Goal: Information Seeking & Learning: Find specific fact

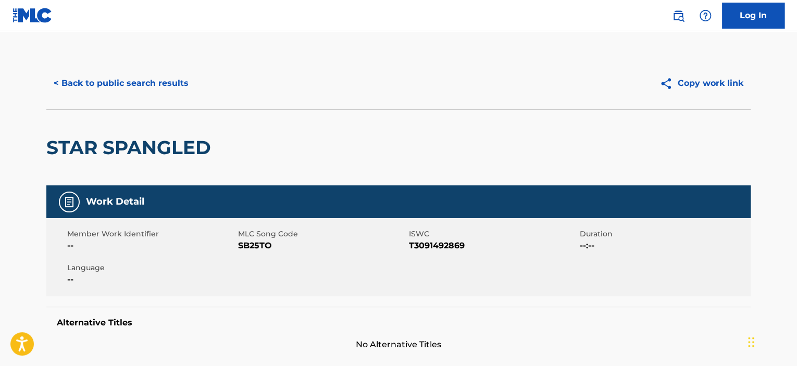
click at [177, 83] on button "< Back to public search results" at bounding box center [121, 83] width 150 height 26
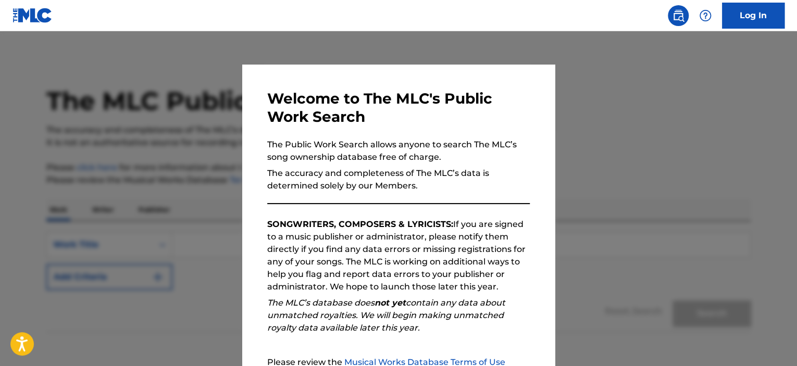
click at [188, 93] on div at bounding box center [398, 214] width 797 height 366
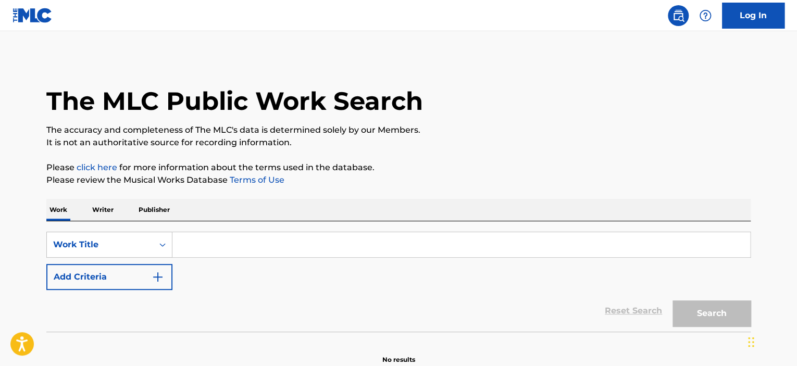
click at [150, 283] on button "Add Criteria" at bounding box center [109, 277] width 126 height 26
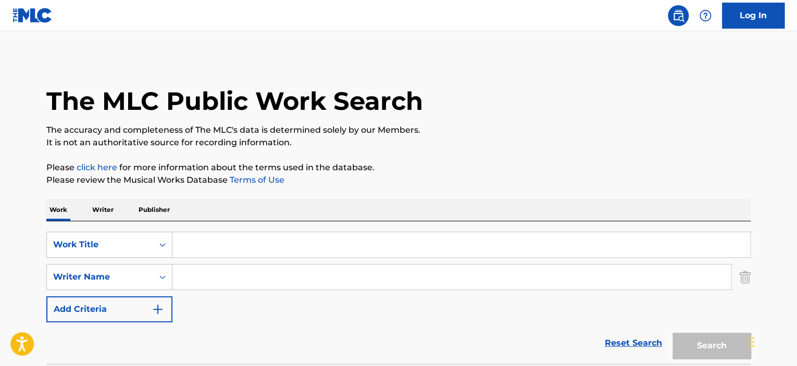
click at [198, 245] on input "Search Form" at bounding box center [461, 244] width 578 height 25
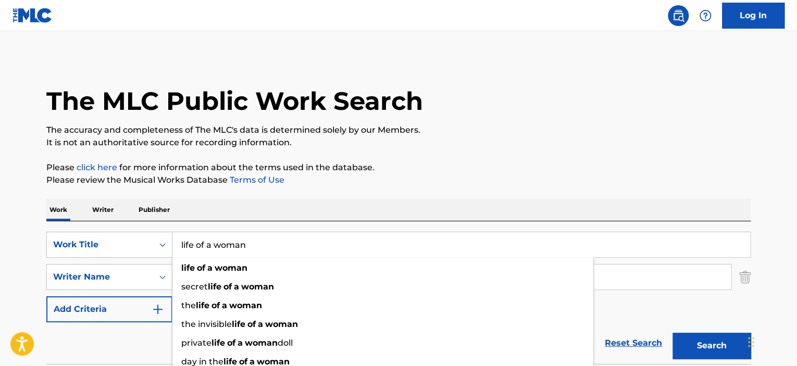
click at [673, 333] on button "Search" at bounding box center [712, 346] width 78 height 26
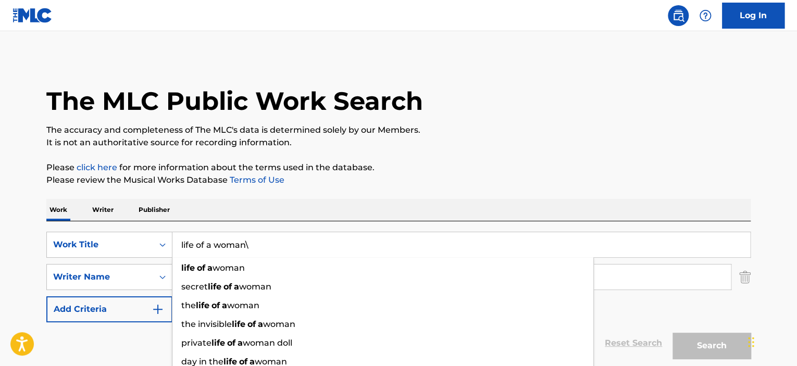
type input "life of a woman"
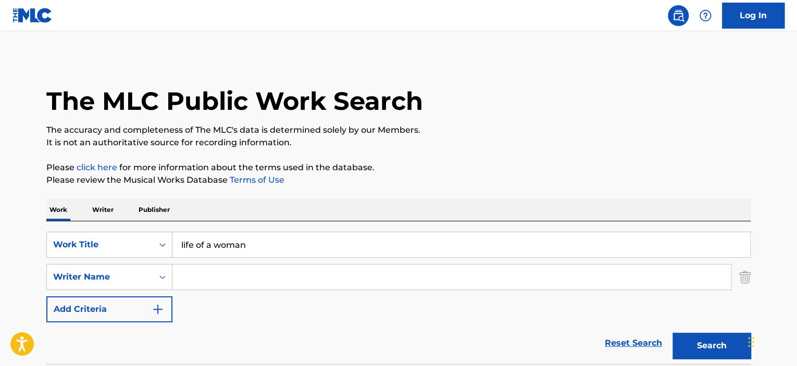
click at [442, 143] on p "It is not an authoritative source for recording information." at bounding box center [398, 142] width 704 height 13
click at [242, 285] on input "Search Form" at bounding box center [451, 277] width 558 height 25
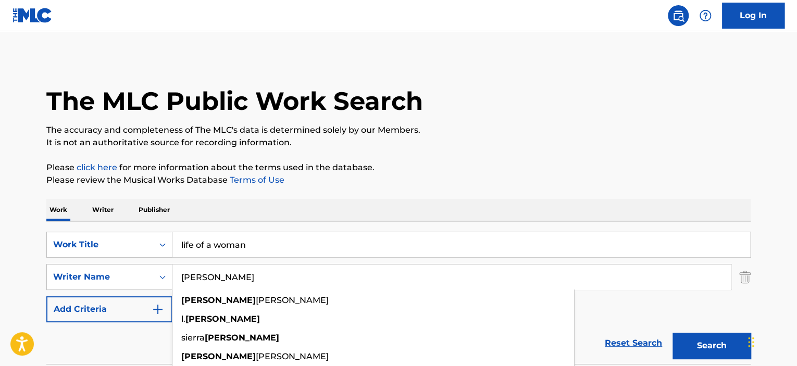
type input "[PERSON_NAME]"
click at [673, 333] on button "Search" at bounding box center [712, 346] width 78 height 26
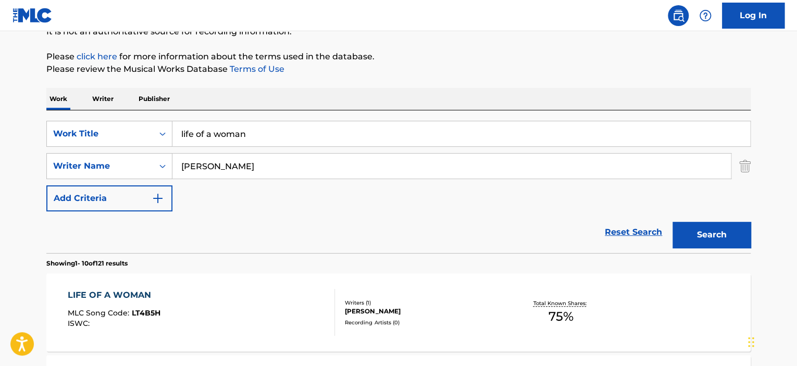
scroll to position [170, 0]
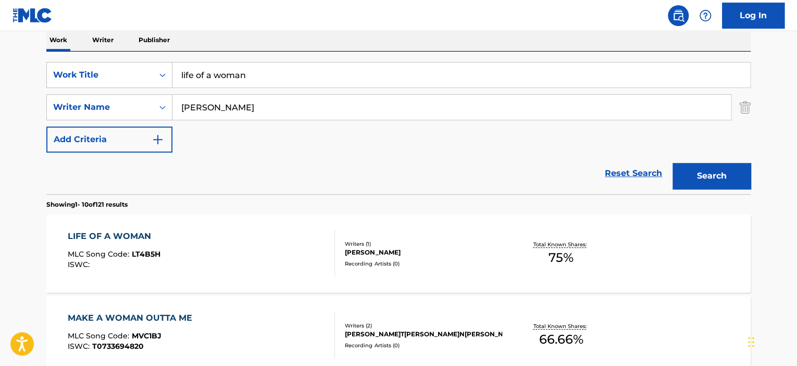
click at [134, 235] on div "LIFE OF A WOMAN" at bounding box center [114, 236] width 93 height 13
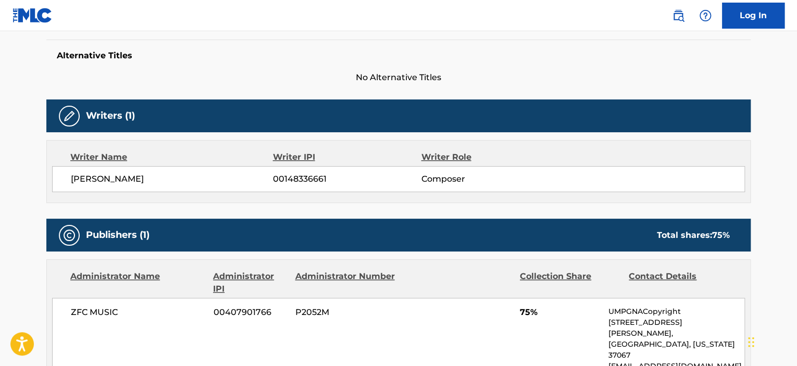
scroll to position [319, 0]
